Goal: Task Accomplishment & Management: Use online tool/utility

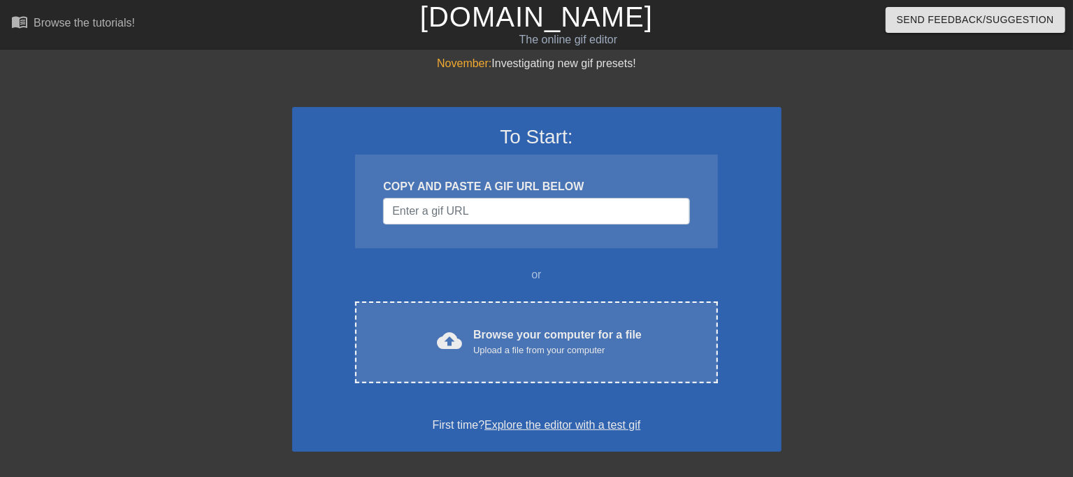
click at [552, 311] on div "cloud_upload Browse your computer for a file Upload a file from your computer C…" at bounding box center [536, 342] width 362 height 82
click at [472, 282] on div "To Start: COPY AND PASTE A GIF URL BELOW or cloud_upload Browse your computer f…" at bounding box center [536, 279] width 489 height 345
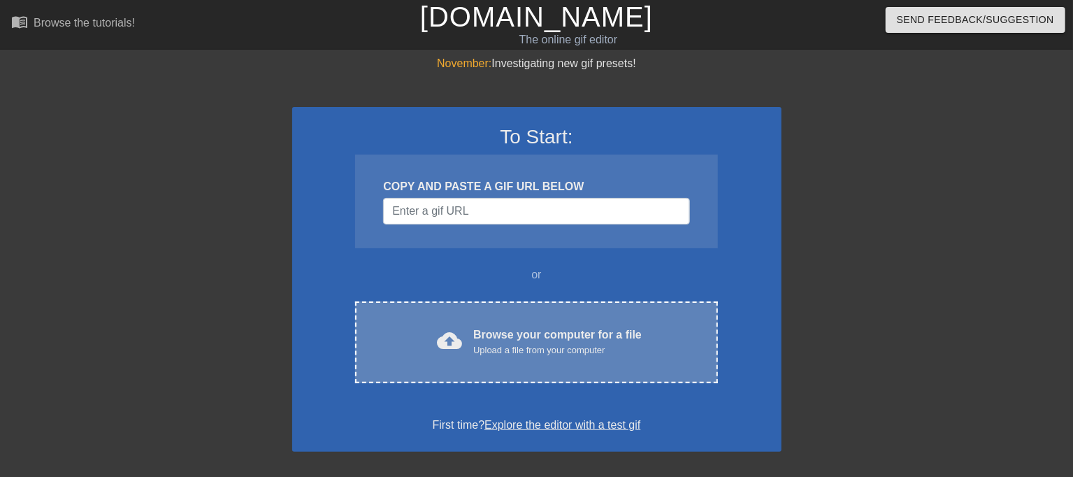
click at [474, 310] on div "cloud_upload Browse your computer for a file Upload a file from your computer C…" at bounding box center [536, 342] width 362 height 82
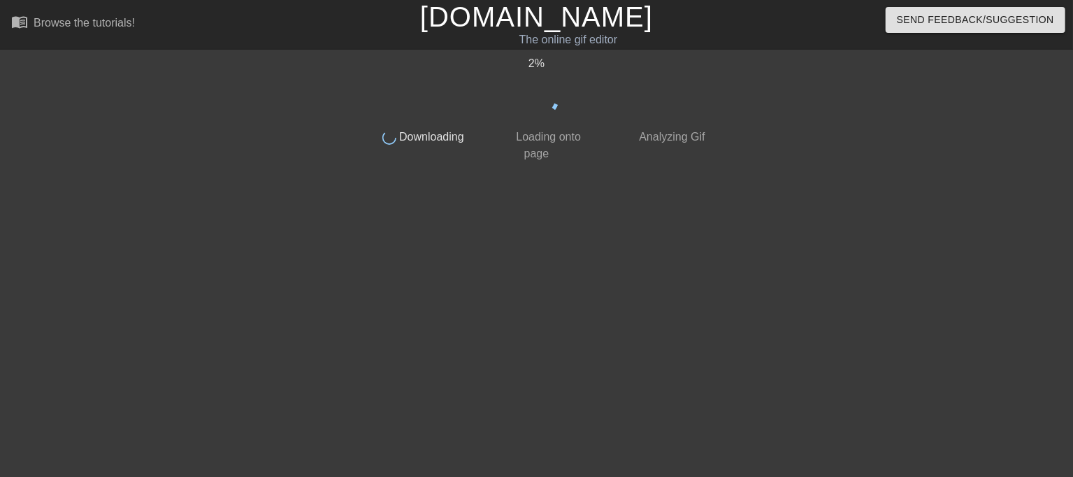
click at [498, 268] on div "2 % done Downloading done Loading onto page done Analyzing Gif" at bounding box center [536, 265] width 351 height 420
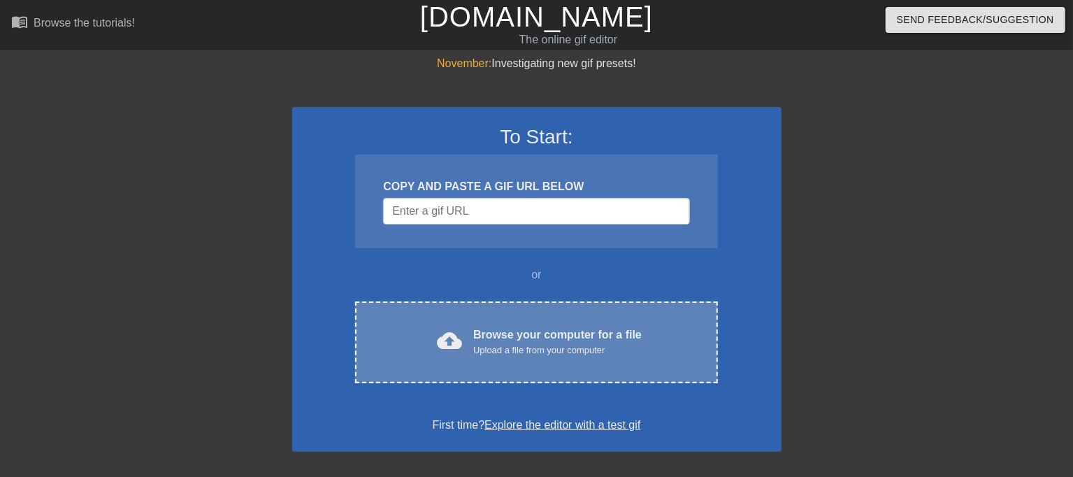
click at [473, 367] on div "cloud_upload Browse your computer for a file Upload a file from your computer C…" at bounding box center [536, 342] width 362 height 82
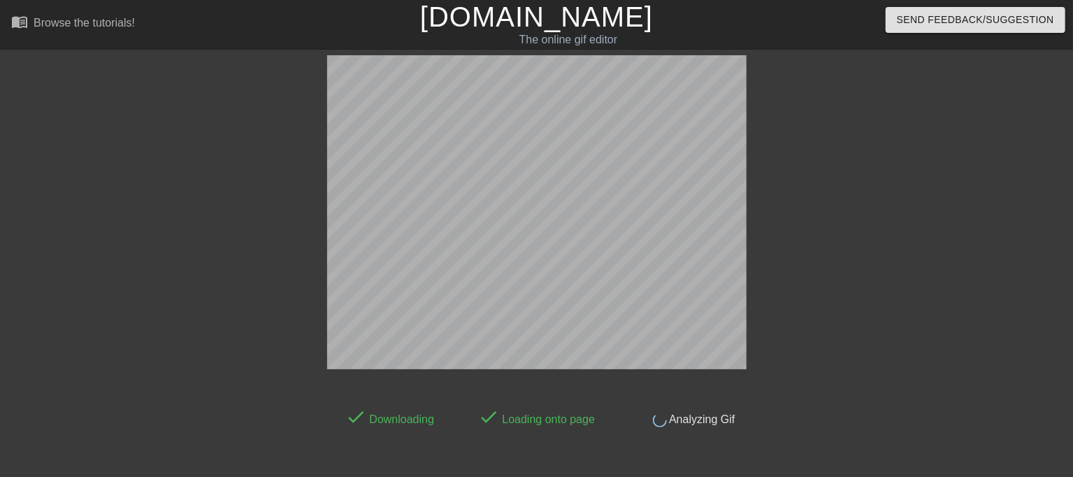
scroll to position [34, 0]
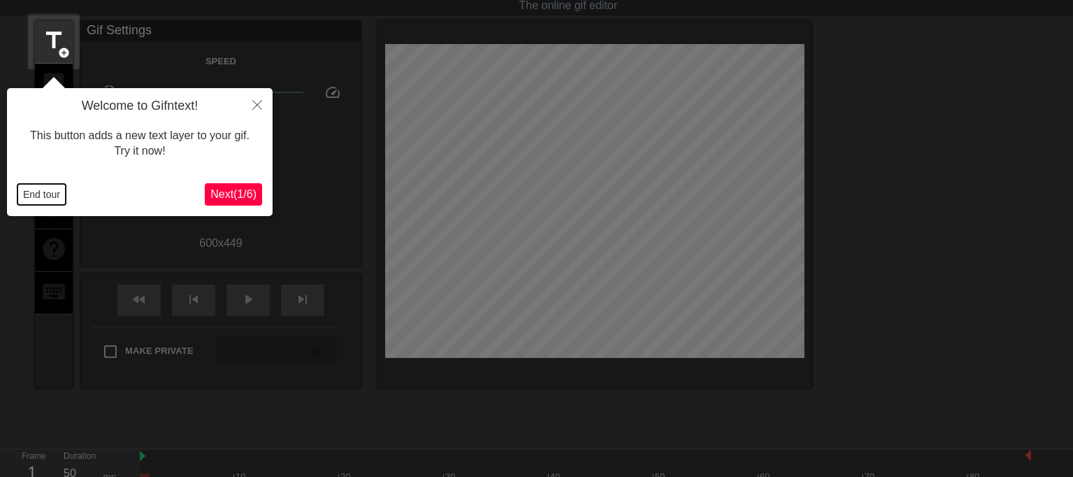
click at [24, 198] on button "End tour" at bounding box center [41, 194] width 48 height 21
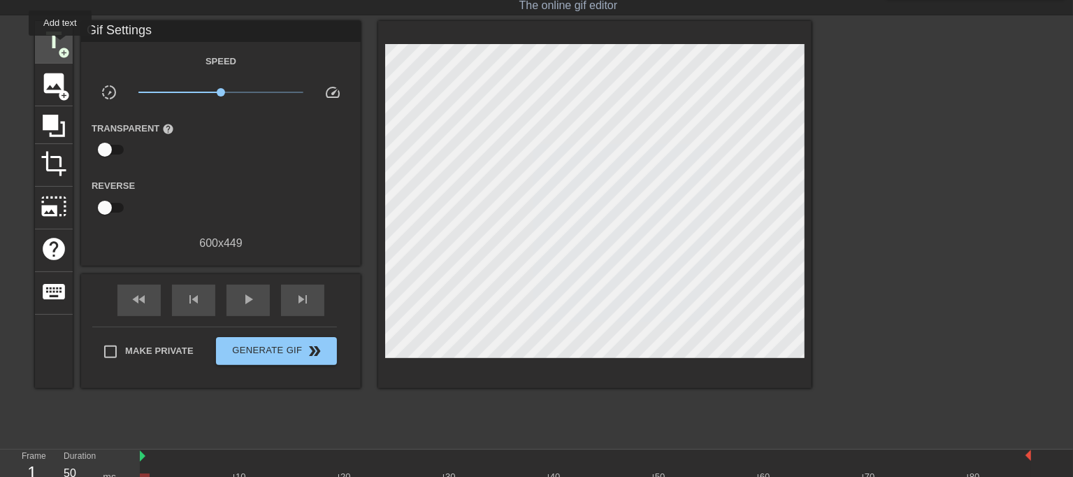
click at [60, 47] on span "add_circle" at bounding box center [64, 53] width 12 height 12
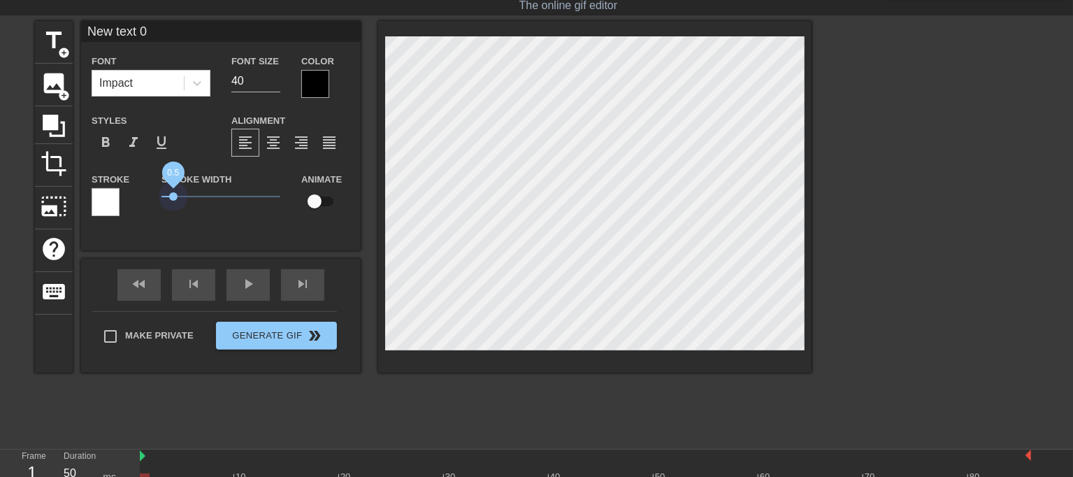
drag, startPoint x: 174, startPoint y: 199, endPoint x: 122, endPoint y: 194, distance: 52.0
click at [123, 194] on div "Stroke Stroke Width 0.5 Animate" at bounding box center [221, 200] width 280 height 58
click at [317, 89] on div at bounding box center [315, 84] width 28 height 28
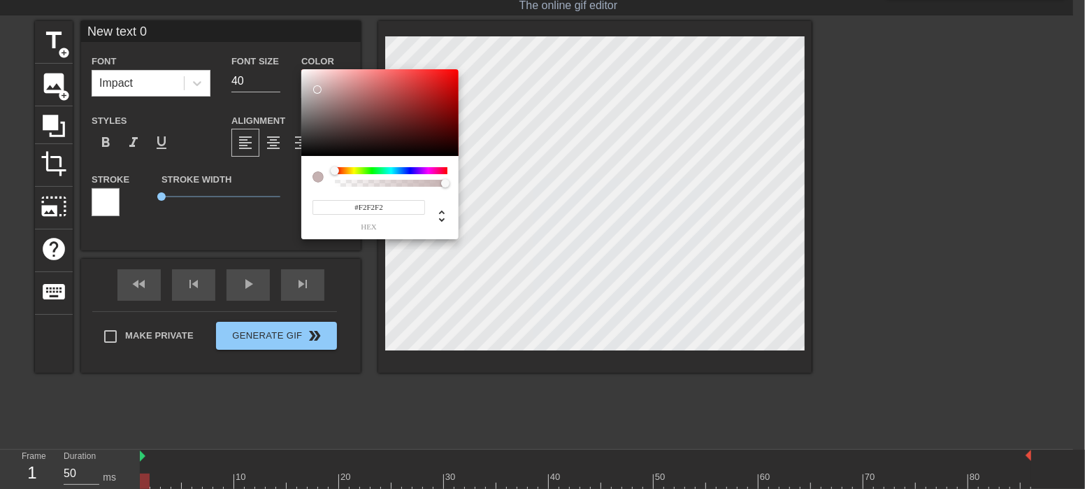
type input "#FFFFFF"
drag, startPoint x: 317, startPoint y: 89, endPoint x: 224, endPoint y: 38, distance: 106.4
click at [241, 41] on div "#FFFFFF hex" at bounding box center [542, 244] width 1085 height 489
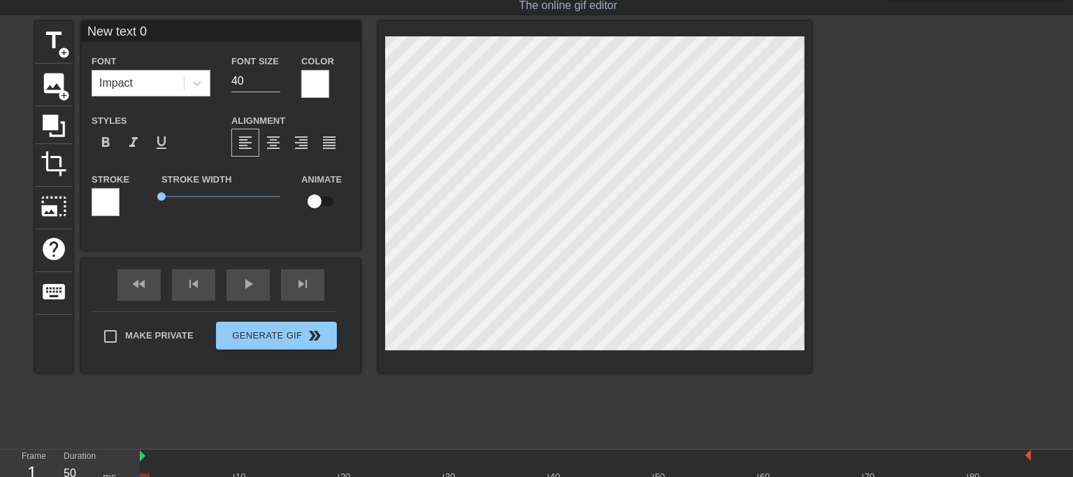
click at [171, 79] on div "Impact" at bounding box center [138, 83] width 92 height 25
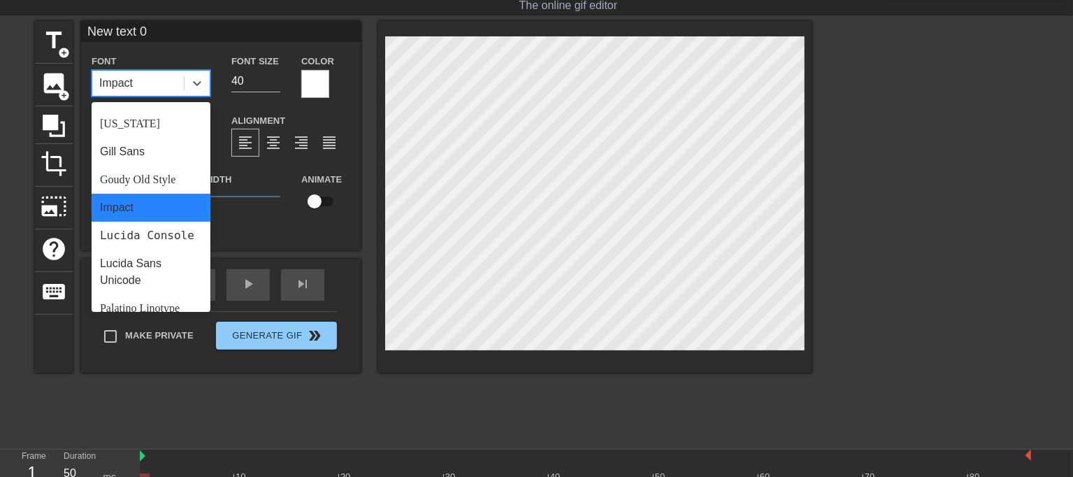
scroll to position [500, 0]
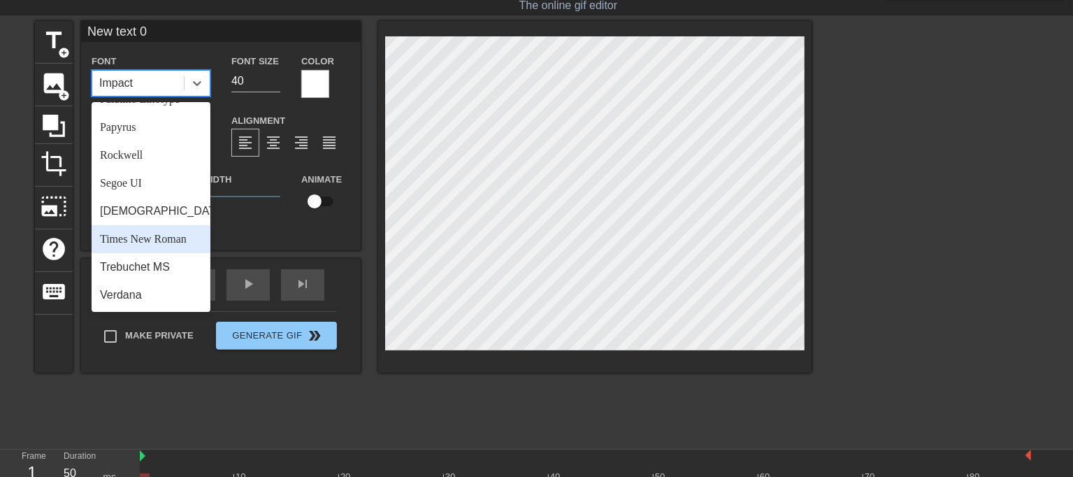
click at [188, 246] on div "Times New Roman" at bounding box center [151, 239] width 119 height 28
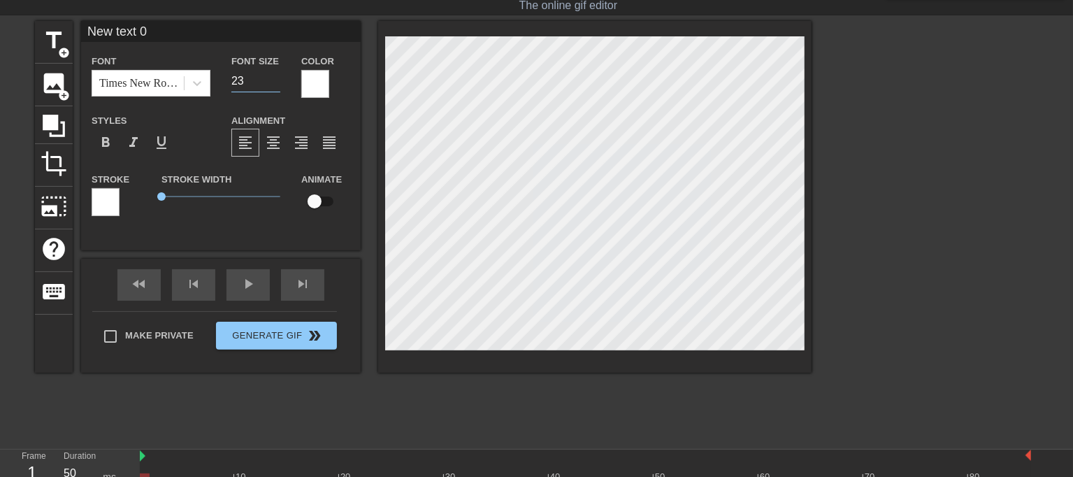
click at [275, 85] on input "22" at bounding box center [255, 81] width 49 height 22
click at [275, 85] on input "21" at bounding box center [255, 81] width 49 height 22
type input "20"
click at [275, 85] on input "20" at bounding box center [255, 81] width 49 height 22
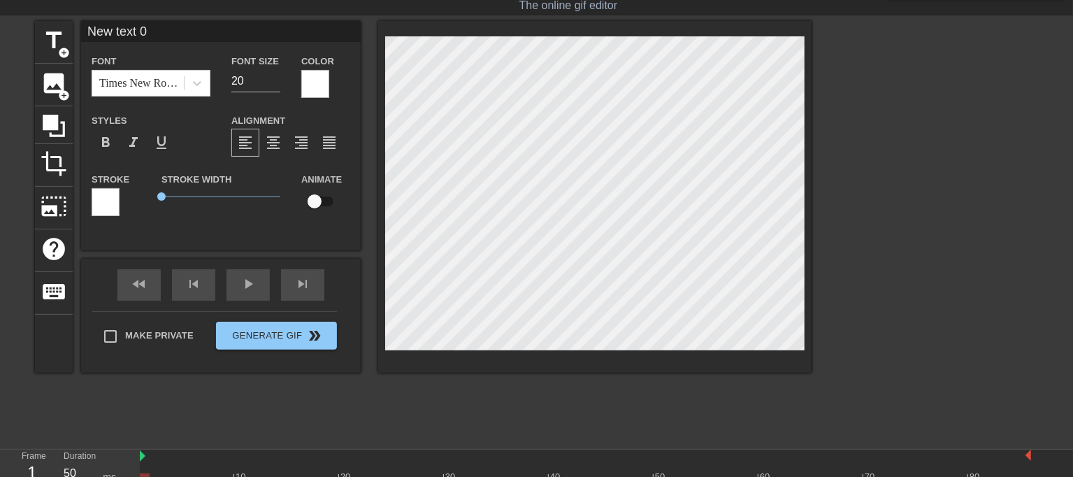
paste textarea "Loremi dolor, sita consect adipi eli seddo eiusmo temporin. Utl et dolo magna a…"
type textarea "Loremi dolor, sita consect adipi eli seddo eiusmo temporin. Utl et dolo magna a…"
type input "Loremi dolor, sita consect adipi eli seddo eiusmo temporin.Utl et dolo magna al…"
type textarea "Loremi dolor, sita consect adipi eli seddo eiusmo temporin. Utl et dolo magna a…"
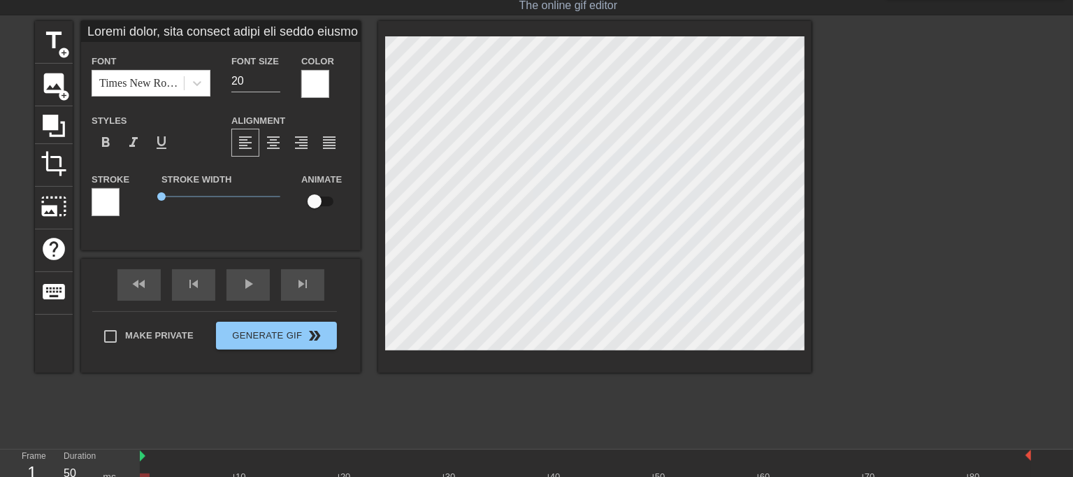
scroll to position [3, 24]
type input "Loremi dolor, sita consect adipi eli seddo eiusmo temporin.Utl et dolo magna al…"
type textarea "Loremi dolor, sita consect adipi eli seddo eiusmo temporin. Utl et dolo magna a…"
type input "Loremi dolor, sita consect adipi eli seddo eiusmo temporin.Utl et dolo magna al…"
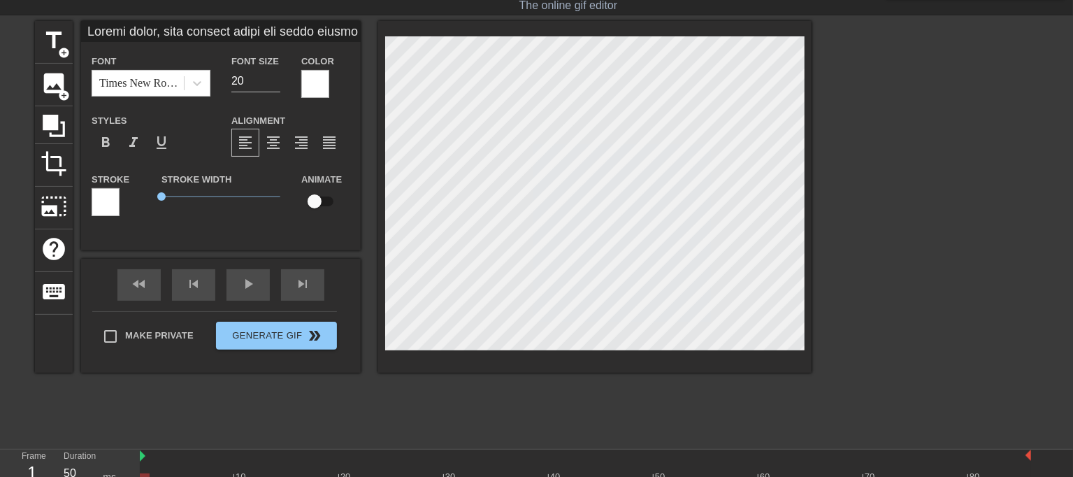
scroll to position [4, 2]
type textarea "Loremi dolor, sita consect adipi eli seddo eiusmo temporin. Utl et dolo magna a…"
type input "Loremi dolor, sita consect adipi eli seddo eiusmo temporin.Utl et dolo magna al…"
type textarea "Loremi dolor, sita consect adipi eli seddo eiusmo temporin. Utl et dolo magna a…"
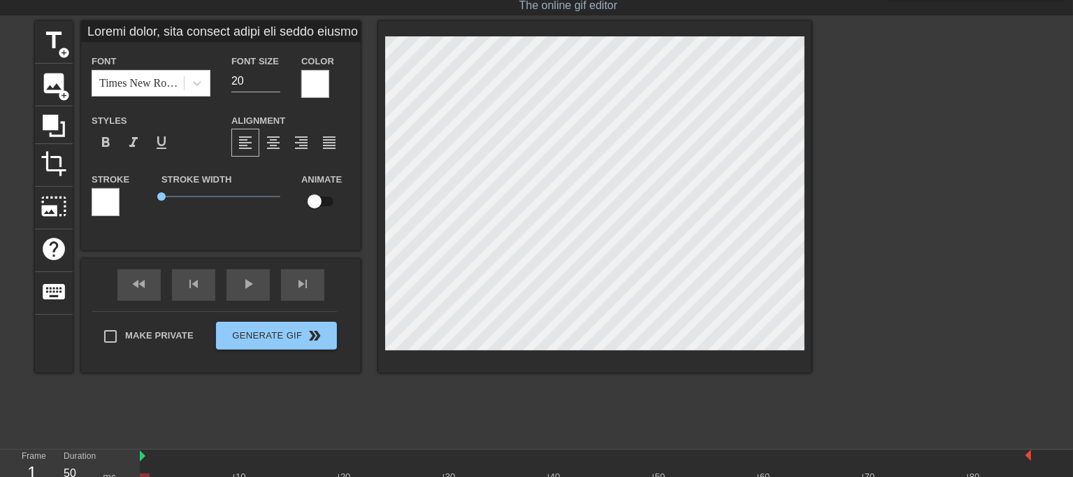
type input "Loremi dolor, sita consect adipi eli seddo eiusmo temporin.Utl et dolo magna al…"
type textarea "Loremi dolor, sita consect adipi eli seddo eiusmo temporin. Utl et dolo magna a…"
type input "Loremi dolor, sita consect adipi eli seddo eiusmo temporin.Utl et dolo magna al…"
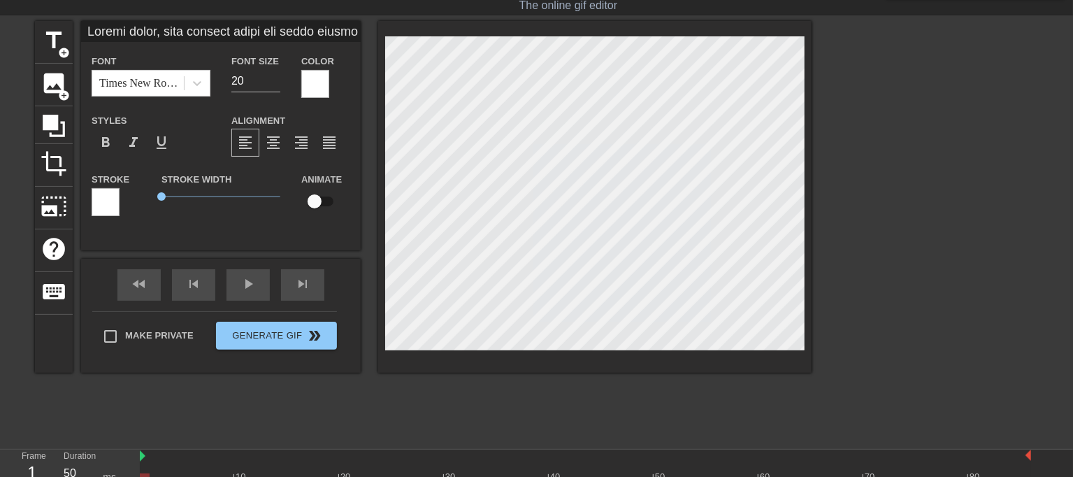
type textarea "Loremi dolor, sita consect adipi eli seddo eiusmo temporin. Utl et dolo magna a…"
type input "Loremi dolor, sita consect adipi eli seddo eiusmo temporin.Utl et dolo magna al…"
type input "19"
type input "Loremi dolor, sita consect adipi eli seddo eiusmo temporin.Utl et dolo magna al…"
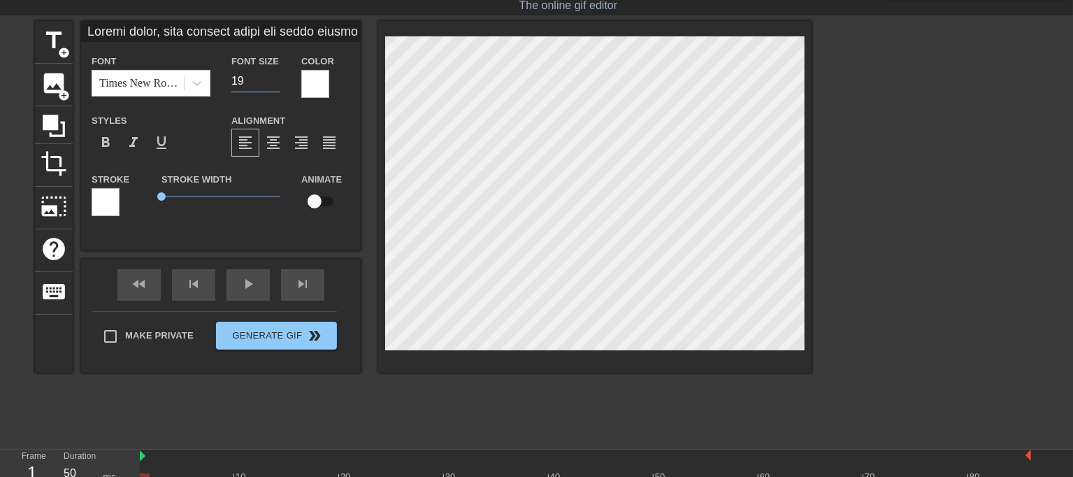
type input "18"
type input "Loremi dolor, sita consect adipi eli seddo eiusmo temporin.Utl et dolo magna al…"
type input "17"
type input "Loremi dolor, sita consect adipi eli seddo eiusmo temporin.Utl et dolo magna al…"
type input "16"
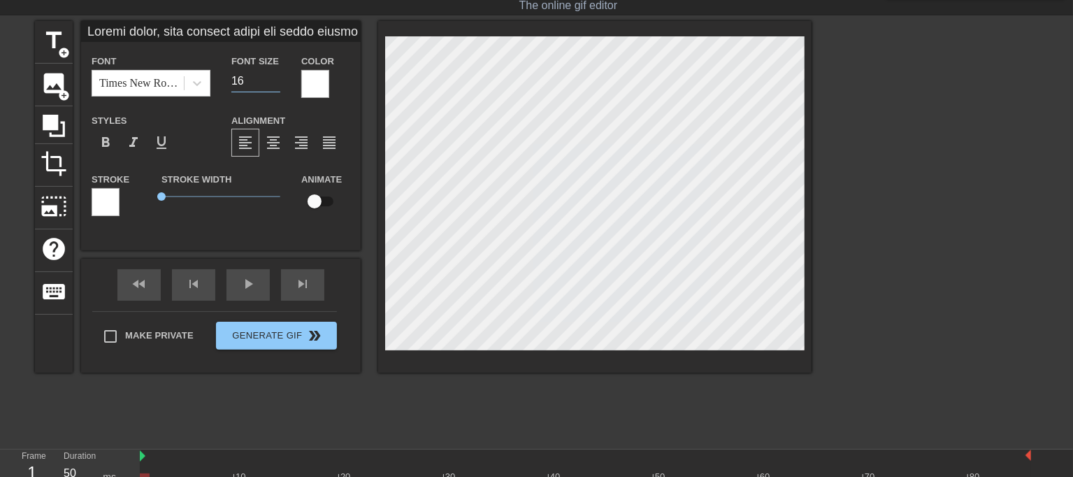
type input "Loremi dolor, sita consect adipi eli seddo eiusmo temporin.Utl et dolo magna al…"
type input "15"
type input "Loremi dolor, sita consect adipi eli seddo eiusmo temporin.Utl et dolo magna al…"
type input "14"
type input "Loremi dolor, sita consect adipi eli seddo eiusmo temporin.Utl et dolo magna al…"
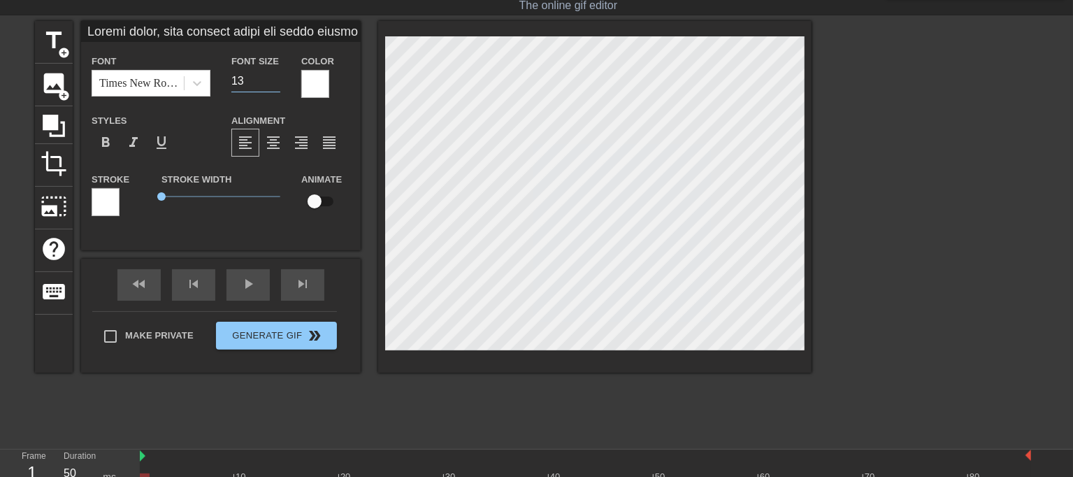
type input "12"
click at [275, 82] on input "12" at bounding box center [255, 81] width 49 height 22
type input "Loremi dolor, sita consect adipi eli seddo eiusmo temporin.Utl et dolo magna al…"
type input "Видишь милая, твоя мамочка знаят что такое чёрные мальчики.Мне на этом видео вс…"
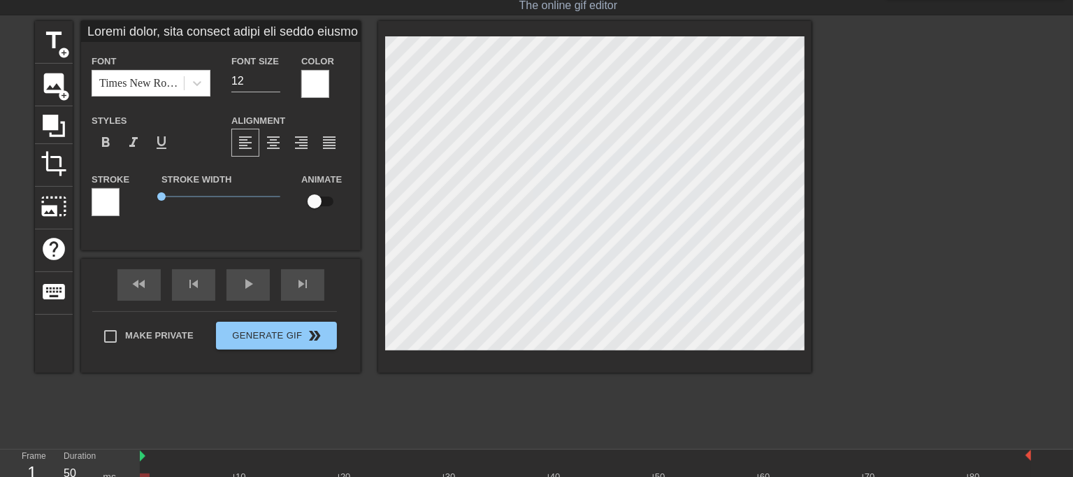
type textarea "Видишь милая, твоя мамочка знаят что такое чёрные мальчики. Мне на этом видео в…"
type input "Видишь милая, твоя мамочка знаят что такое чёрные мальчики.Мне на этом видео вс…"
type textarea "Видишь милая, твоя мамочка знаят что такое чёрные мальчики. Мне на этом видео в…"
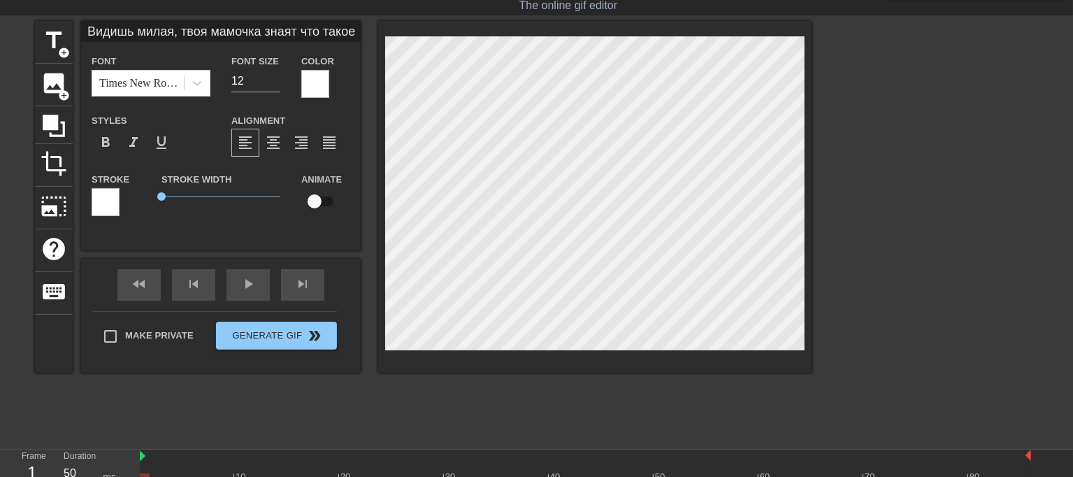
click at [935, 173] on div "title add_circle image add_circle crop photo_size_select_large help keyboard Ви…" at bounding box center [536, 231] width 1073 height 420
type input "Видишь милая, твоя мамочка знаят что такое чёрные мальчики.Мне на этом видео вс…"
type textarea "Видишь милая, твоя мамочка знаят что такое чёрные мальчики. Мне на этом видео в…"
type input "Видишь милая, твоя мамочка знаят что такое чёрные мальчики.Мне на этом видео вс…"
type textarea "Видишь милая, твоя мамочка знаят что такое чёрные мальчики. Мне на этом видео в…"
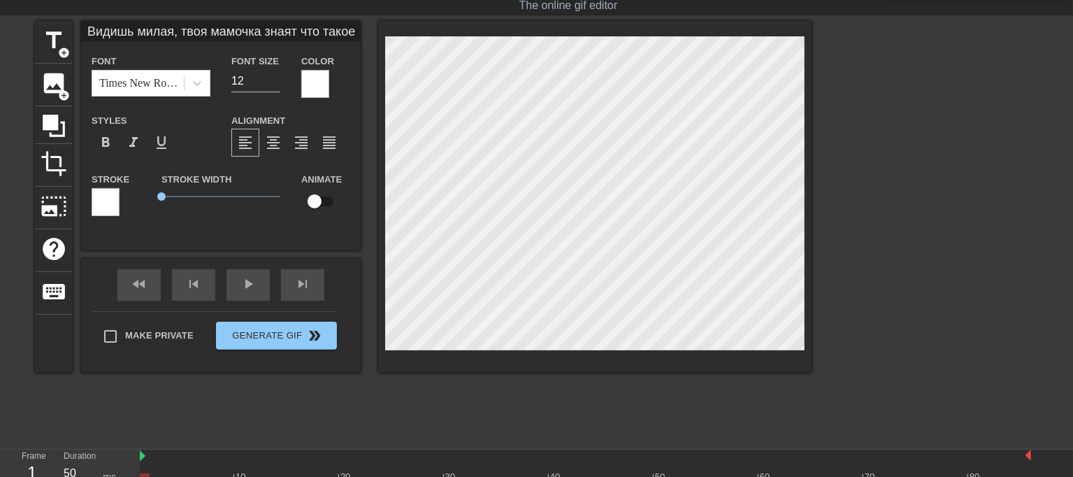
scroll to position [2, 1]
type input "Видишь милая, твоя мамочка знаят что такое чёрные мальчики.Мне на этом видео вс…"
type textarea "Видишь милая, твоя мамочка знаят что такое чёрные мальчики. Мне на этом видео в…"
type input "Видишь милая, твоя мамочка знаят что такое чёрные мальчики.Мне на этом видео вс…"
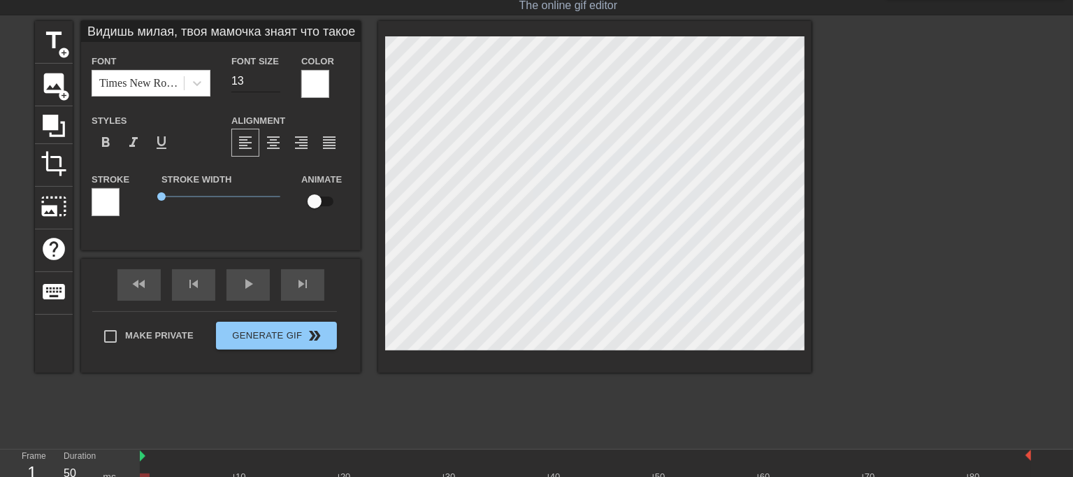
type input "13"
click at [276, 75] on input "13" at bounding box center [255, 81] width 49 height 22
type input "Видишь милая, твоя мамочка знаят что такое чёрные мальчики.Мне на этом видео вс…"
type input "14"
click at [276, 75] on input "14" at bounding box center [255, 81] width 49 height 22
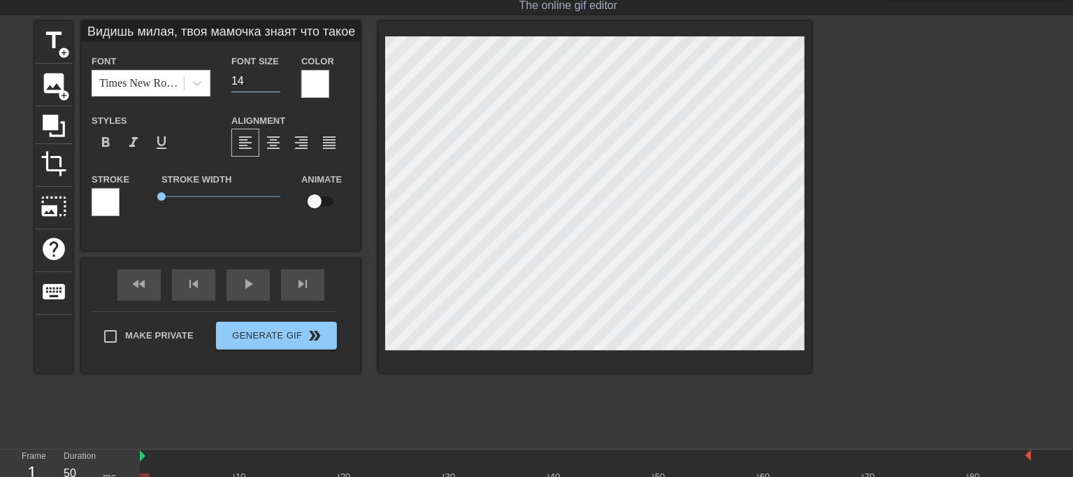
type input "Видишь милая, твоя мамочка знаят что такое чёрные мальчики.Мне на этом видео вс…"
type input "15"
click at [276, 75] on input "15" at bounding box center [255, 81] width 49 height 22
type input "Видишь милая, твоя мамочка знаят что такое чёрные мальчики.Мне на этом видео вс…"
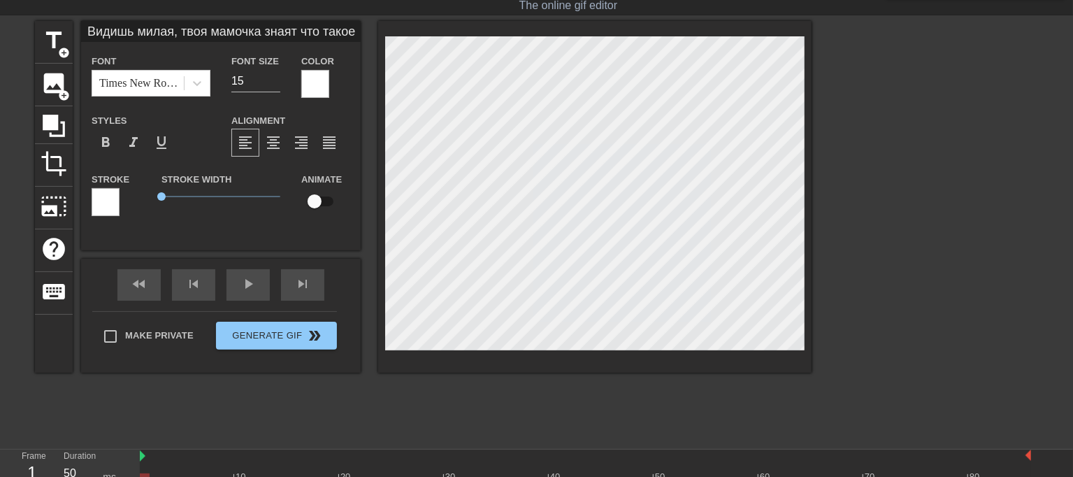
scroll to position [5, 1]
type textarea "Видишь милая, твоя мамочка знаят что такое чёрные мальчики. Мне на этом видео в…"
type input "Видишь милая, твоя мамочка знаят что такое чёрные мальчики.Мне на этом видео вс…"
type textarea "Видишь милая, твоя мамочка знаят что такое чёрные мальчики. Мне на этом видео в…"
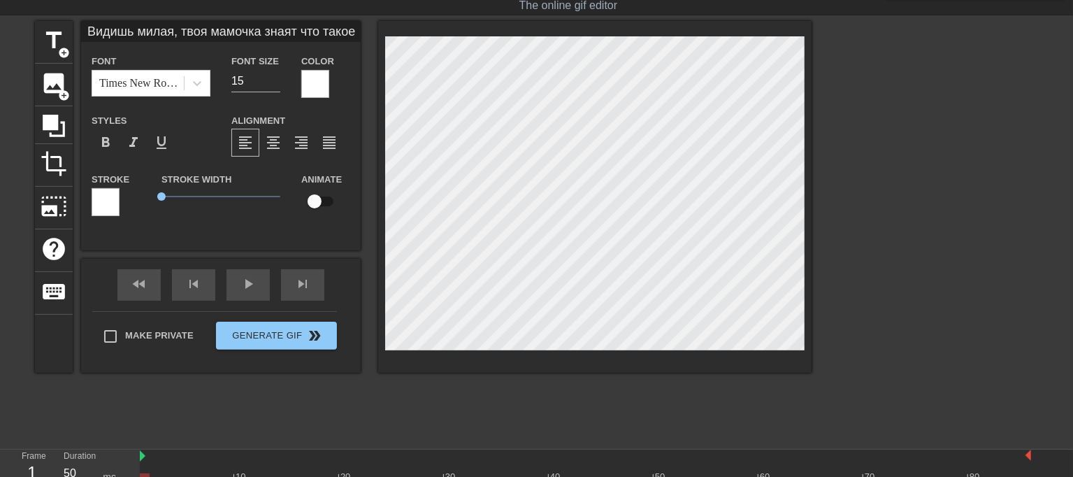
scroll to position [4, 9]
type input "Видишь милая, твоя мамочка знаят что такое чёрные мальчики.Мне на этом видео вс…"
type textarea "Видишь милая, твоя мамочка знаят что такое чёрные мальчики. Мне на этом видео в…"
type input "Видишь милая, твоя мамочка знаят что такое чёрные мальчики.Мне на этом видео вс…"
type input "16"
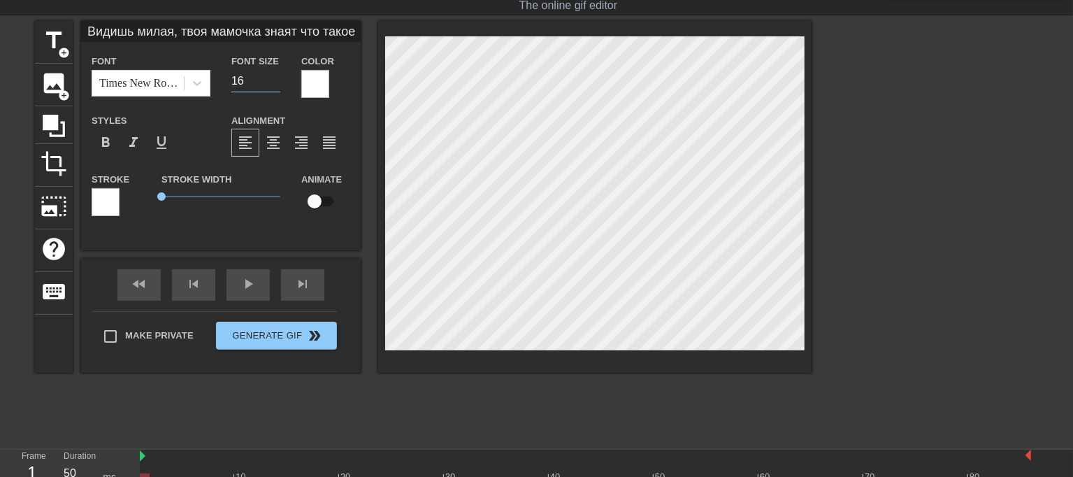
click at [276, 74] on input "16" at bounding box center [255, 81] width 49 height 22
type input "Видишь милая, твоя мамочка знаят что такое чёрные мальчики.Мне на этом видео вс…"
type input "15"
click at [277, 85] on input "15" at bounding box center [255, 81] width 49 height 22
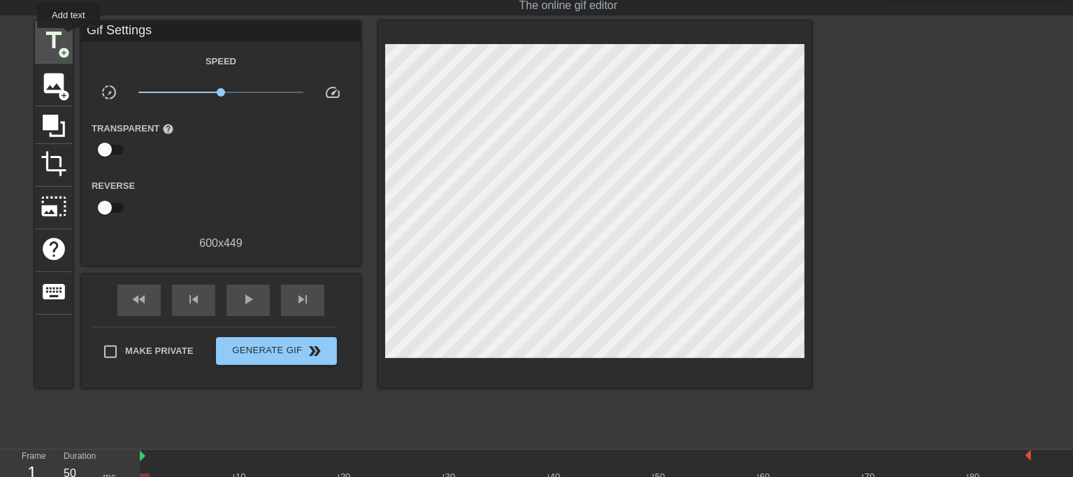
click at [68, 38] on div "title add_circle" at bounding box center [54, 42] width 38 height 43
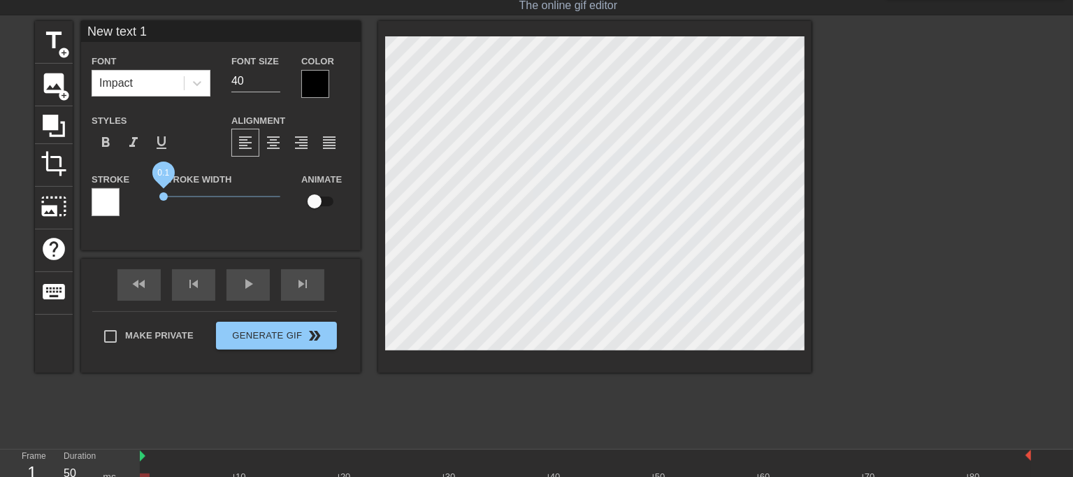
drag, startPoint x: 179, startPoint y: 194, endPoint x: 129, endPoint y: 185, distance: 50.5
click at [127, 187] on div "Stroke Stroke Width 0.1 Animate" at bounding box center [221, 200] width 280 height 58
click at [198, 81] on icon at bounding box center [197, 83] width 14 height 14
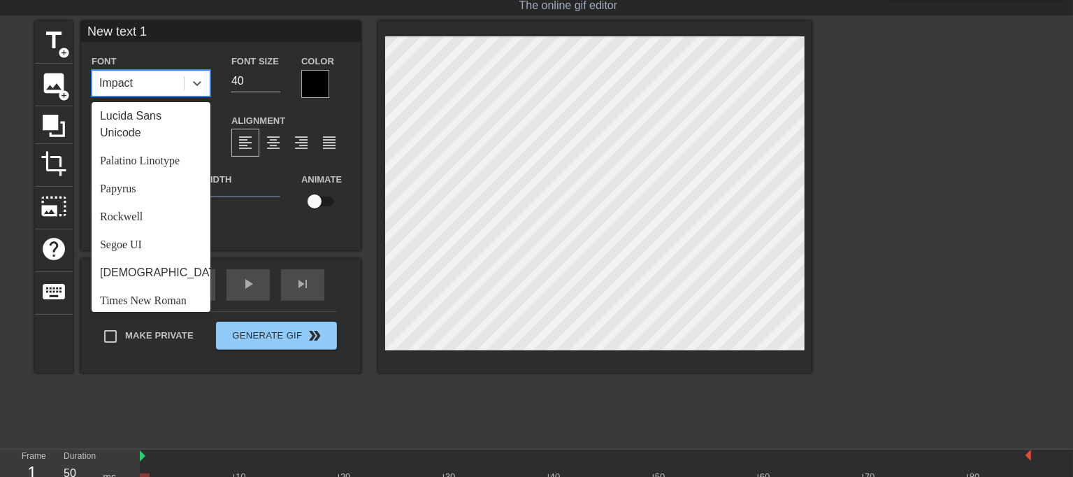
scroll to position [500, 0]
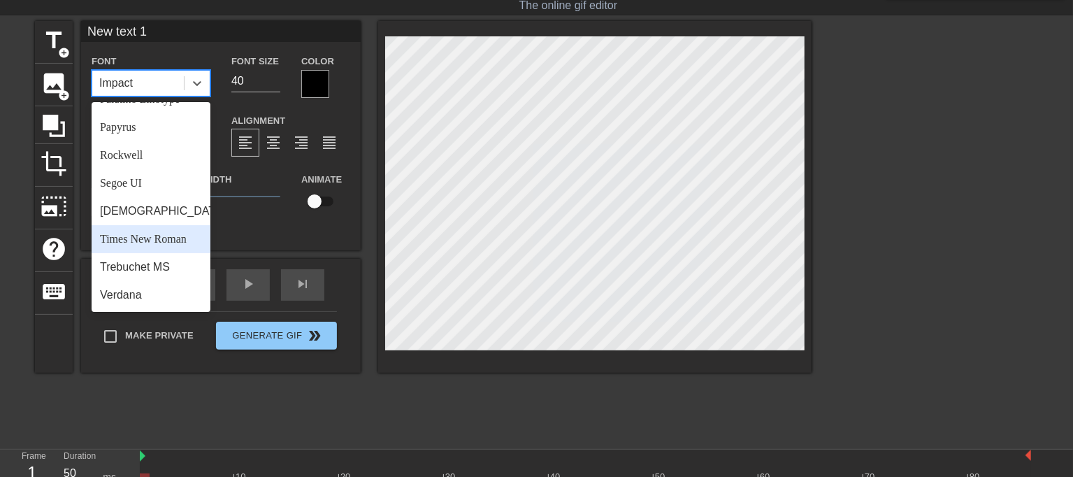
click at [163, 240] on div "Times New Roman" at bounding box center [151, 239] width 119 height 28
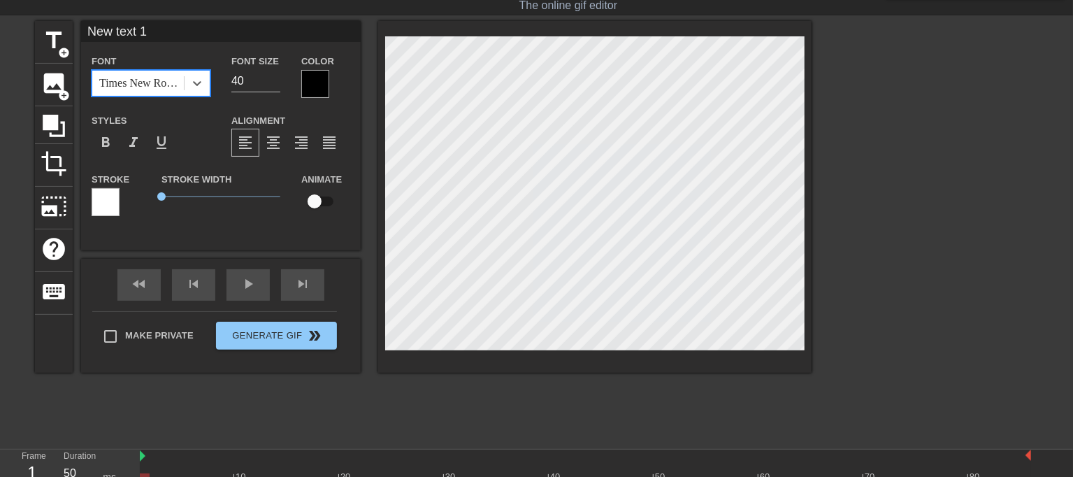
click at [307, 75] on div at bounding box center [315, 84] width 28 height 28
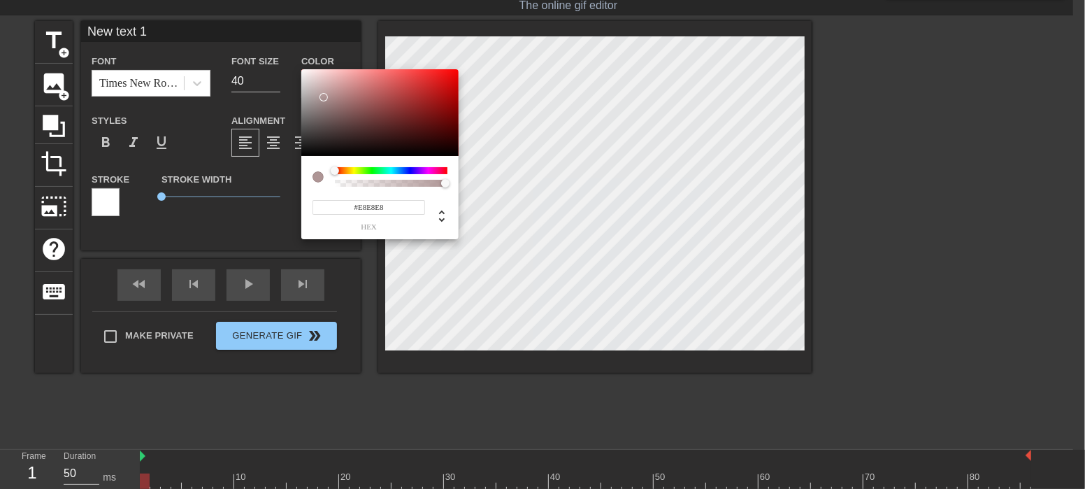
type input "#FFFFFF"
drag, startPoint x: 327, startPoint y: 97, endPoint x: 216, endPoint y: 27, distance: 130.7
click at [218, 28] on div "#FFFFFF hex" at bounding box center [542, 244] width 1085 height 489
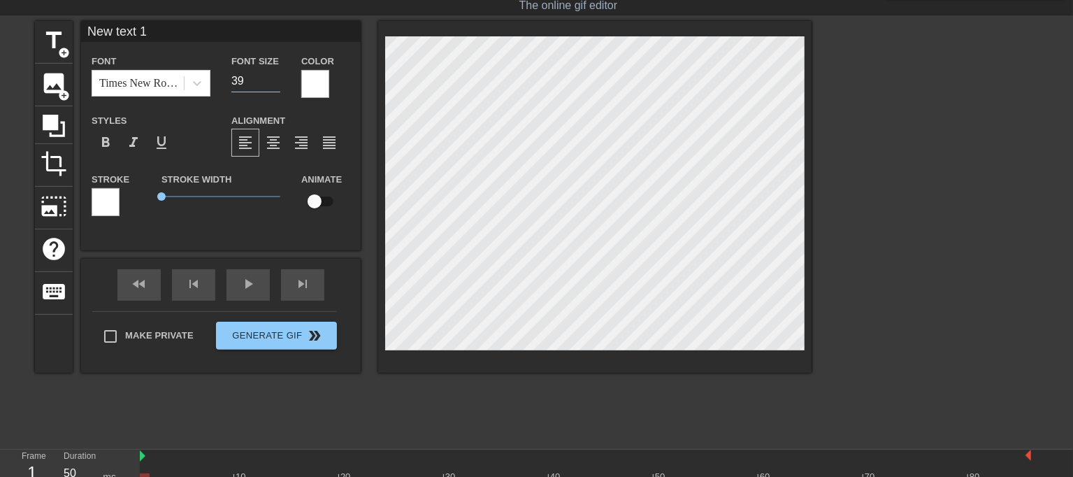
click at [268, 83] on input "39" at bounding box center [255, 81] width 49 height 22
drag, startPoint x: 227, startPoint y: 81, endPoint x: 141, endPoint y: 78, distance: 86.0
click at [150, 78] on div "Font Times New Roman Font Size 39 Color" at bounding box center [221, 74] width 280 height 45
type input "16"
click at [275, 202] on span "0" at bounding box center [221, 196] width 119 height 17
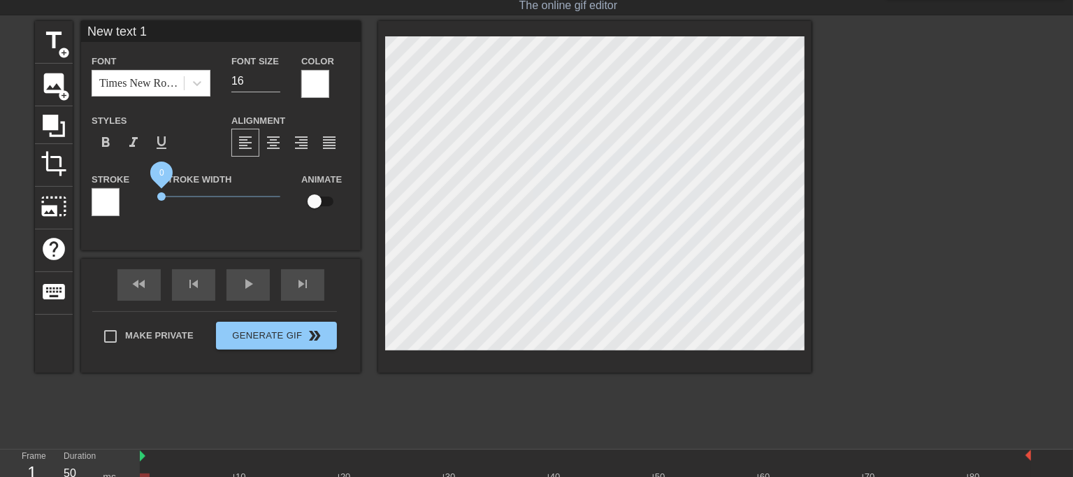
drag, startPoint x: 275, startPoint y: 200, endPoint x: 0, endPoint y: 180, distance: 276.2
click at [0, 180] on div "title add_circle image add_circle crop photo_size_select_large help keyboard Ne…" at bounding box center [536, 231] width 1073 height 420
type input "New text 1"
type input "16"
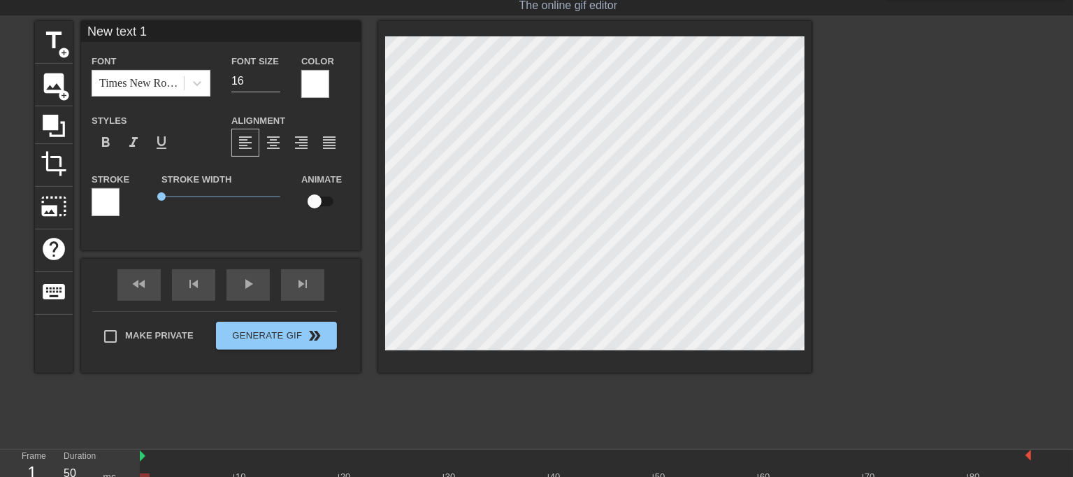
paste textarea "проникая то в одну, то в другую щель, чередуя свой выбор. Но и этого им оказало…"
type input "проникая то в одну, то в другую щель, чередуя свой выбор. Но и этого им оказало…"
type textarea "проникая то в одну, то в другую щель, чередуя свой выбор. Но и этого им оказало…"
type input "Видишь милая, твоя мамочка знаят что такое чёрные мальчики.Мне на этом видео вс…"
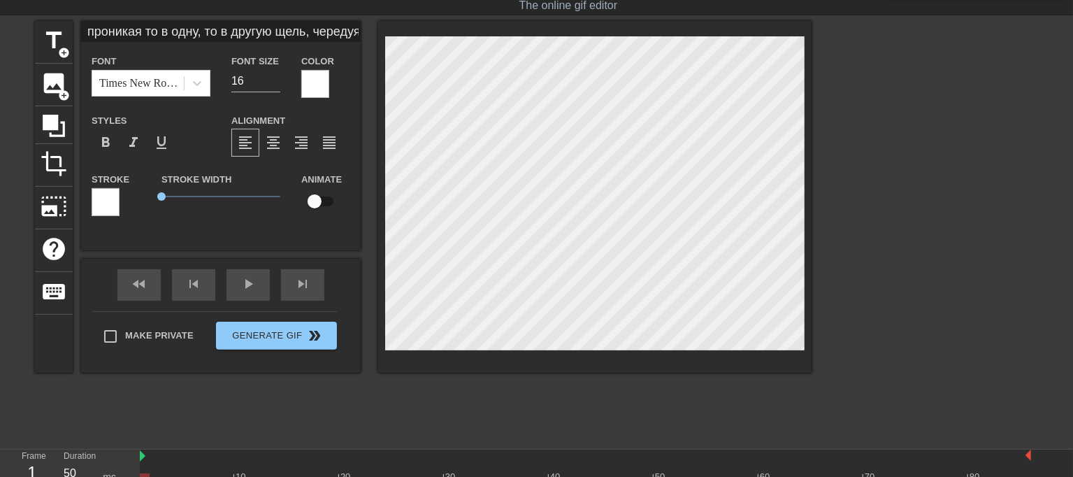
type input "15"
type input "Видишь милая, твоя мамочка знает что такое чёрные мальчики.Мне на этом видео вс…"
type textarea "Видишь милая, твоя мамочка знает что такое чёрные мальчики. Мне на этом видео в…"
type input "Видишь милая, твоя мамочка знает, что такое чёрные мальчики.Мне на этом видео в…"
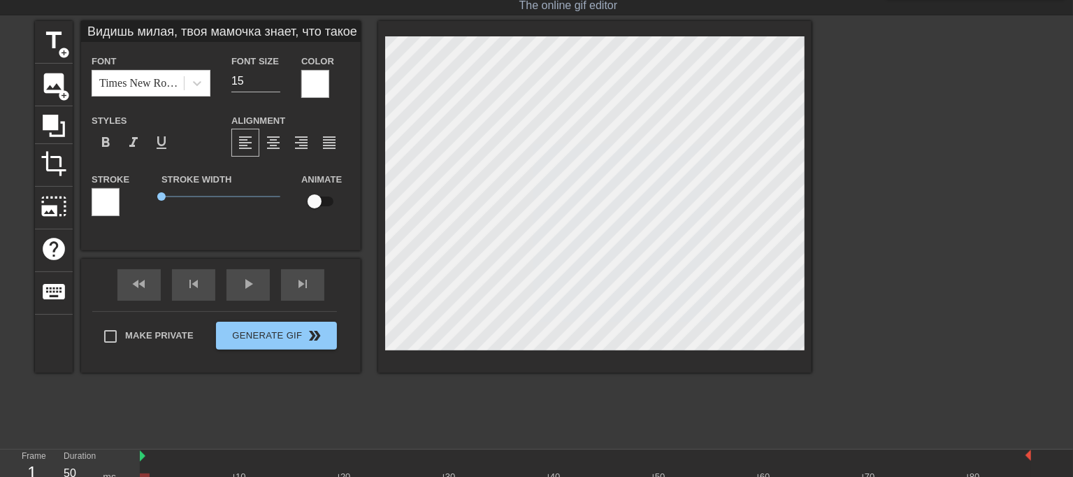
scroll to position [1, 12]
type textarea "Видишь милая, твоя мамочка знает, что такое чёрные мальчики. Мне на этом видео …"
type input "Видишь милая, твоя мамочка знает, что такое чёрные мальчики.Мне на этом видео в…"
type textarea "Видишь милая, твоя мамочка знает, что такое чёрные мальчики. Мне на этом видео …"
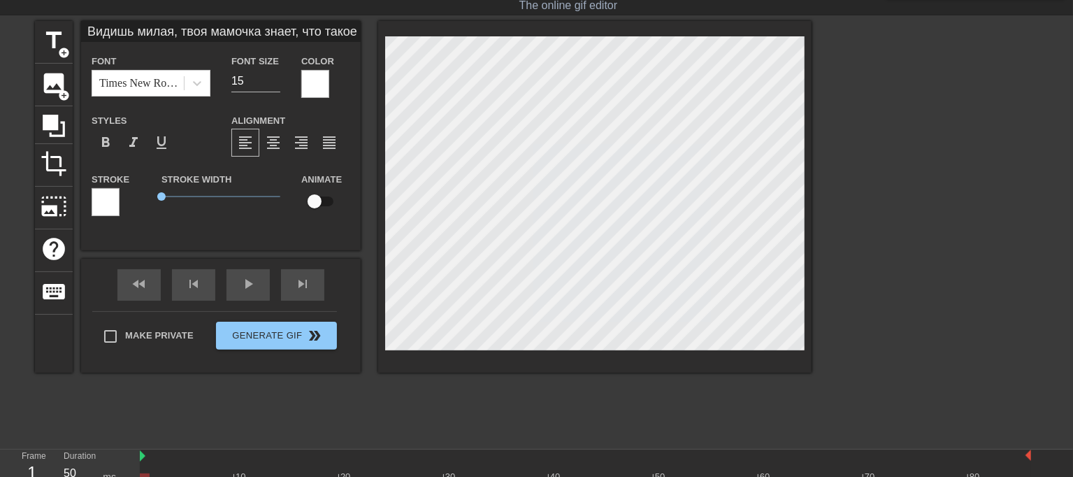
scroll to position [5, 21]
click at [917, 96] on div at bounding box center [934, 231] width 210 height 420
type input "проникая то в одну, то в другую щель, чередуя свой выбор. Но и этого им оказало…"
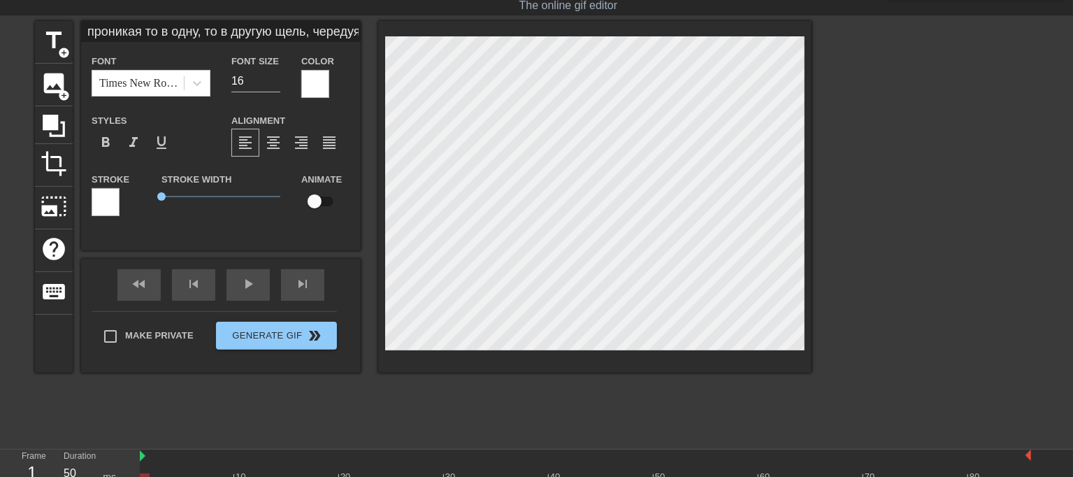
type textarea "проникая то в одну, то в другую щель, чередуя свой выбор. Но и этого им оказало…"
type input "проникая то в одну, то в другую щель, чередуя свой выбор. Но и этого им оказало…"
type textarea "проникая то в одну, то в другую щель, чередуя свой выбор. Но и этого им оказало…"
type input "проникая то в одну, то в другую щель, чередуя свой выбор. Но и этого им оказало…"
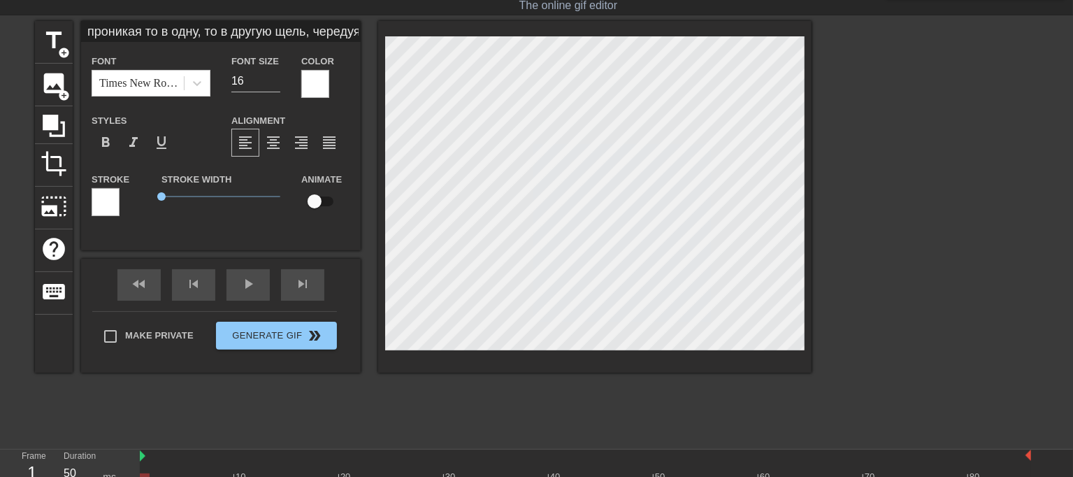
type textarea "проникая то в одну, то в другую щель, чередуя свой выбор. Но и этого им оказало…"
